Goal: Task Accomplishment & Management: Manage account settings

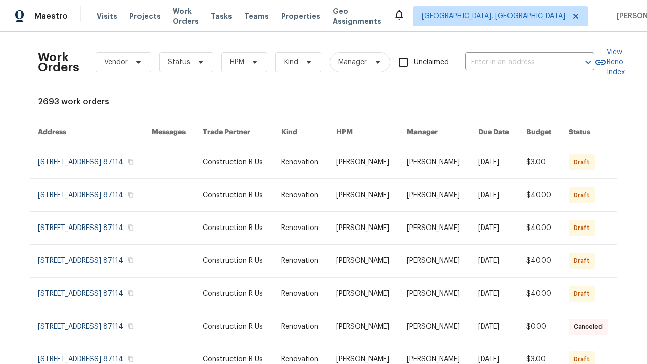
click at [324, 174] on link at bounding box center [308, 162] width 55 height 32
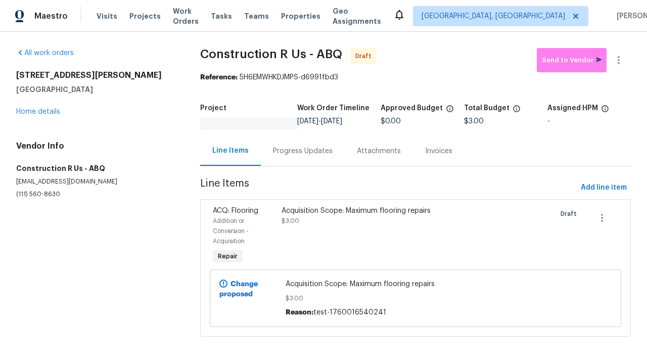
click at [416, 236] on div "Acquisition Scope: Maximum flooring repairs $3.00" at bounding box center [364, 236] width 171 height 67
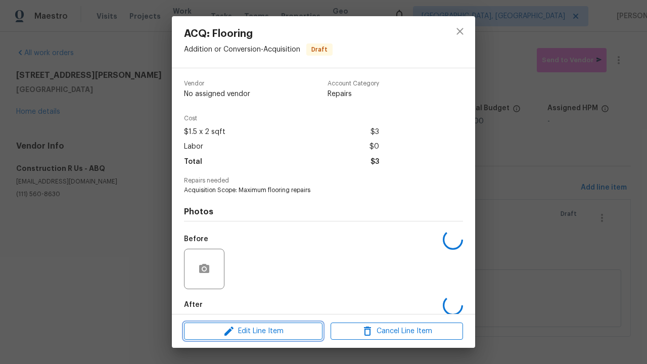
click at [253, 331] on span "Edit Line Item" at bounding box center [253, 331] width 133 height 13
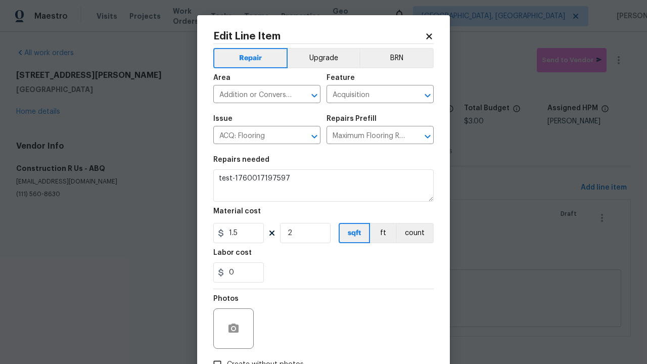
type textarea "Acquisition Scope: Maximum flooring repairs"
type textarea "test-1760017197597"
checkbox input "true"
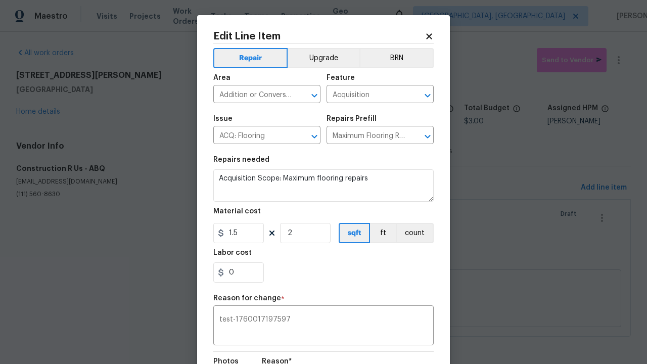
scroll to position [134, 0]
